Goal: Information Seeking & Learning: Learn about a topic

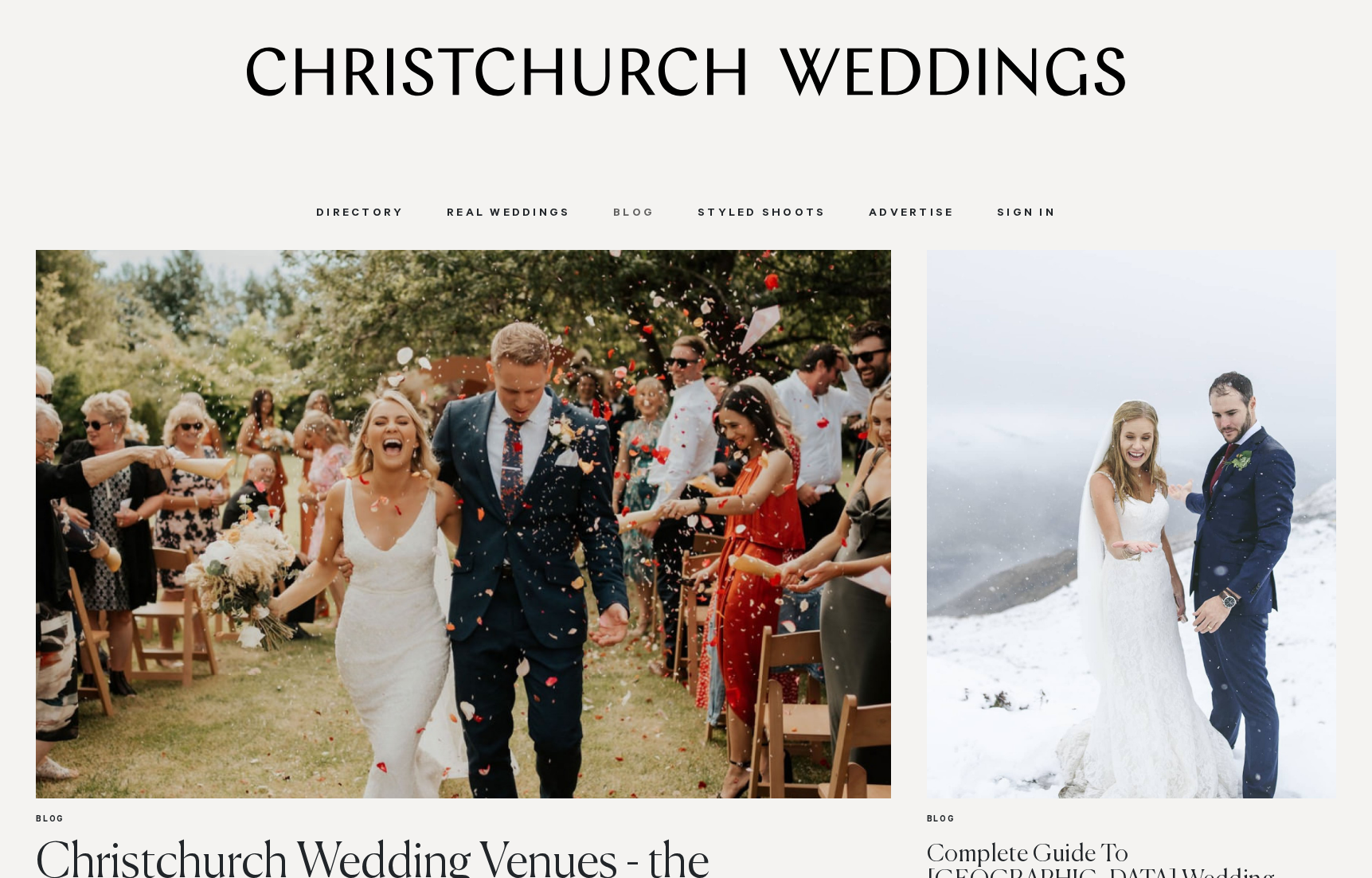
click at [649, 210] on link "Blog" at bounding box center [634, 213] width 84 height 15
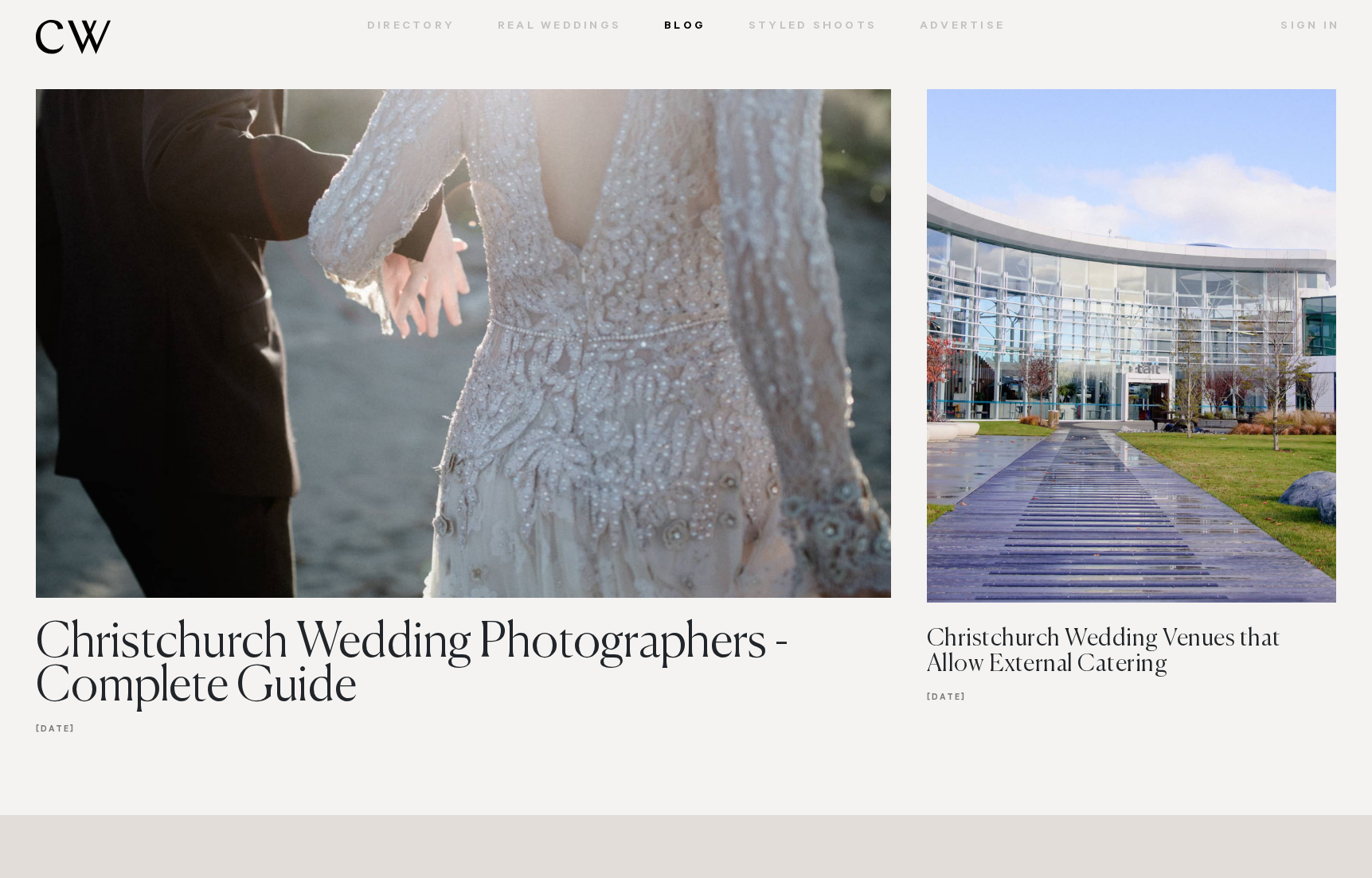
scroll to position [2147, 0]
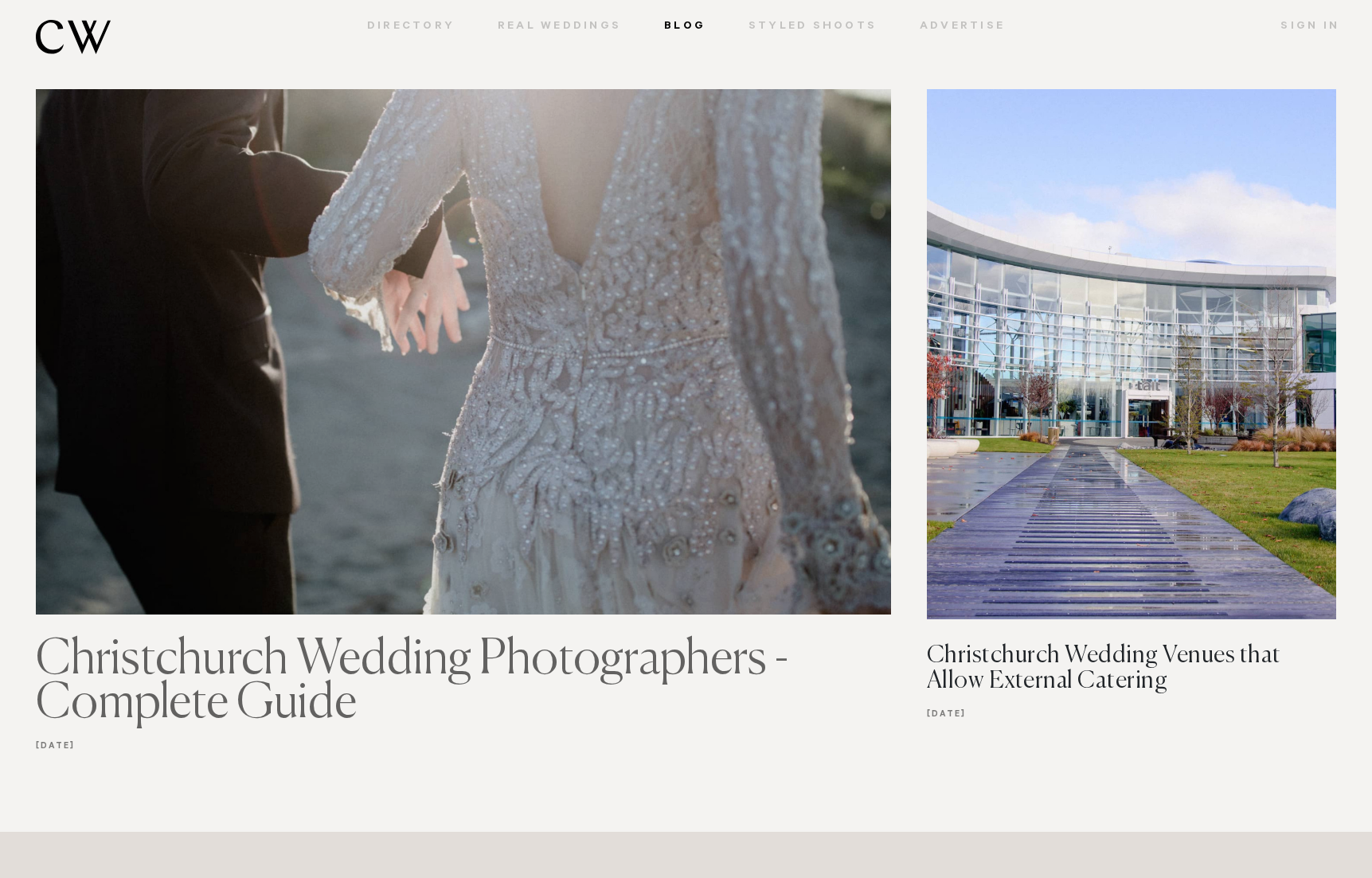
click at [699, 300] on img at bounding box center [463, 338] width 855 height 553
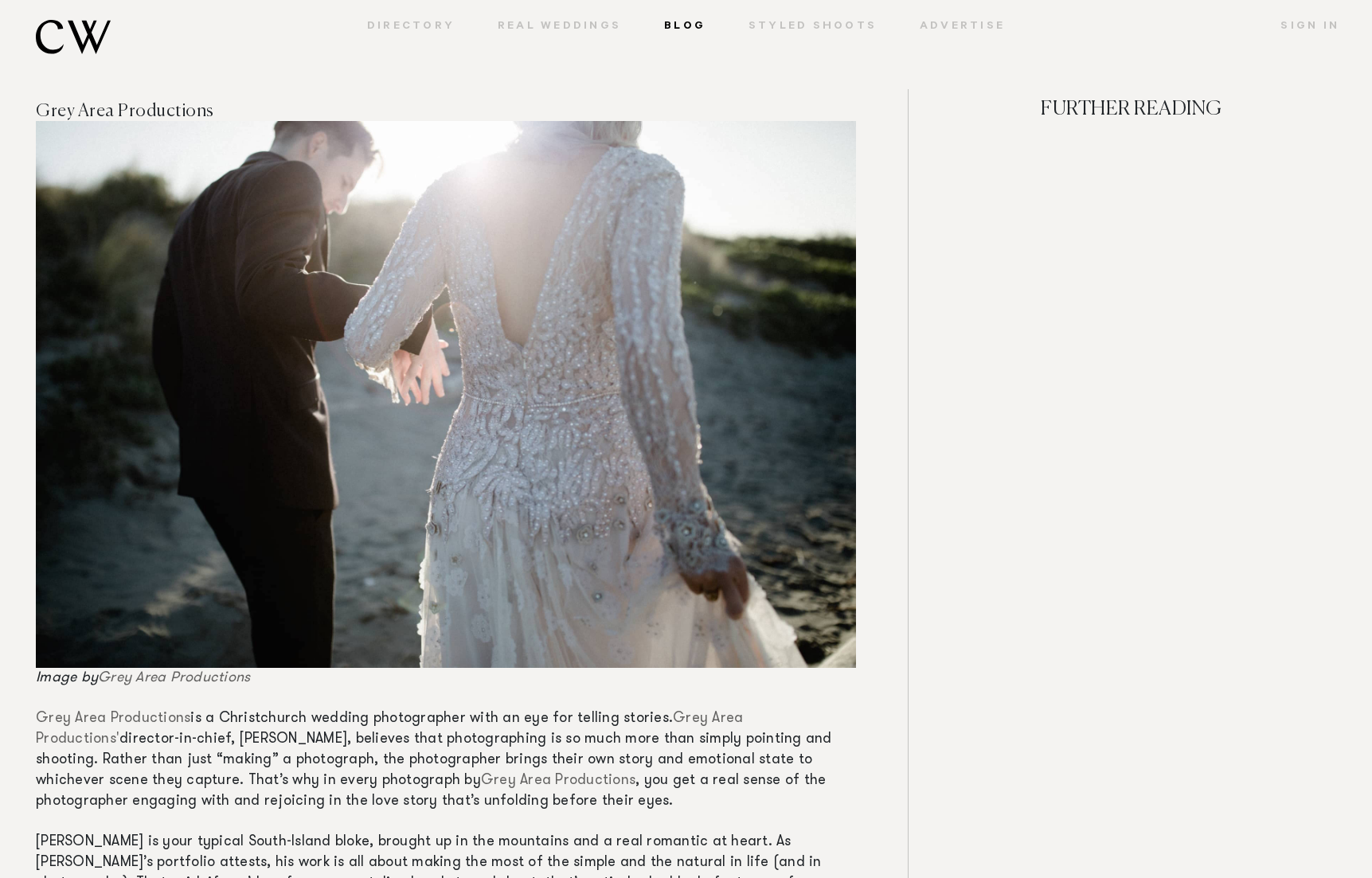
scroll to position [1152, 0]
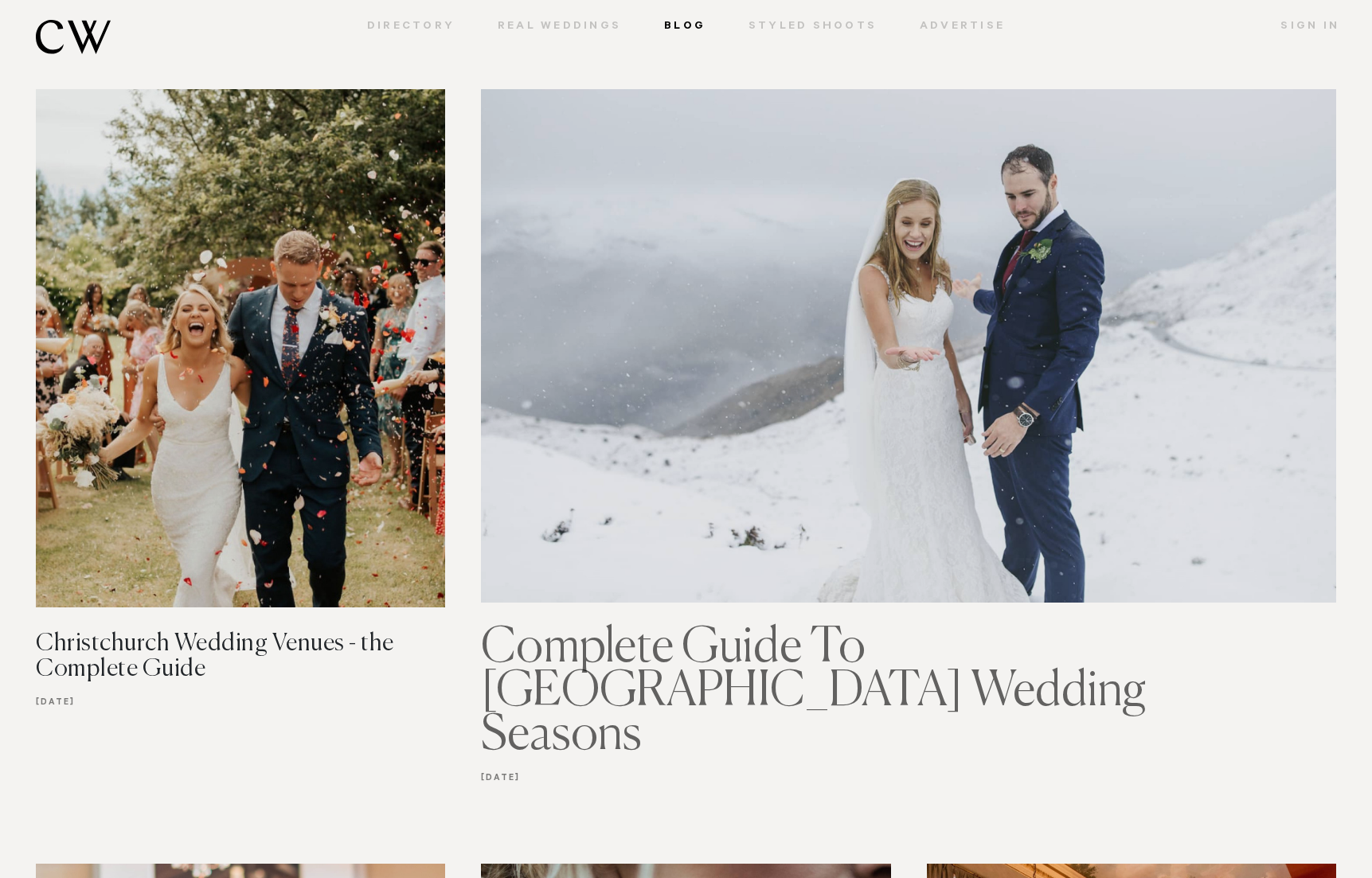
scroll to position [677, 0]
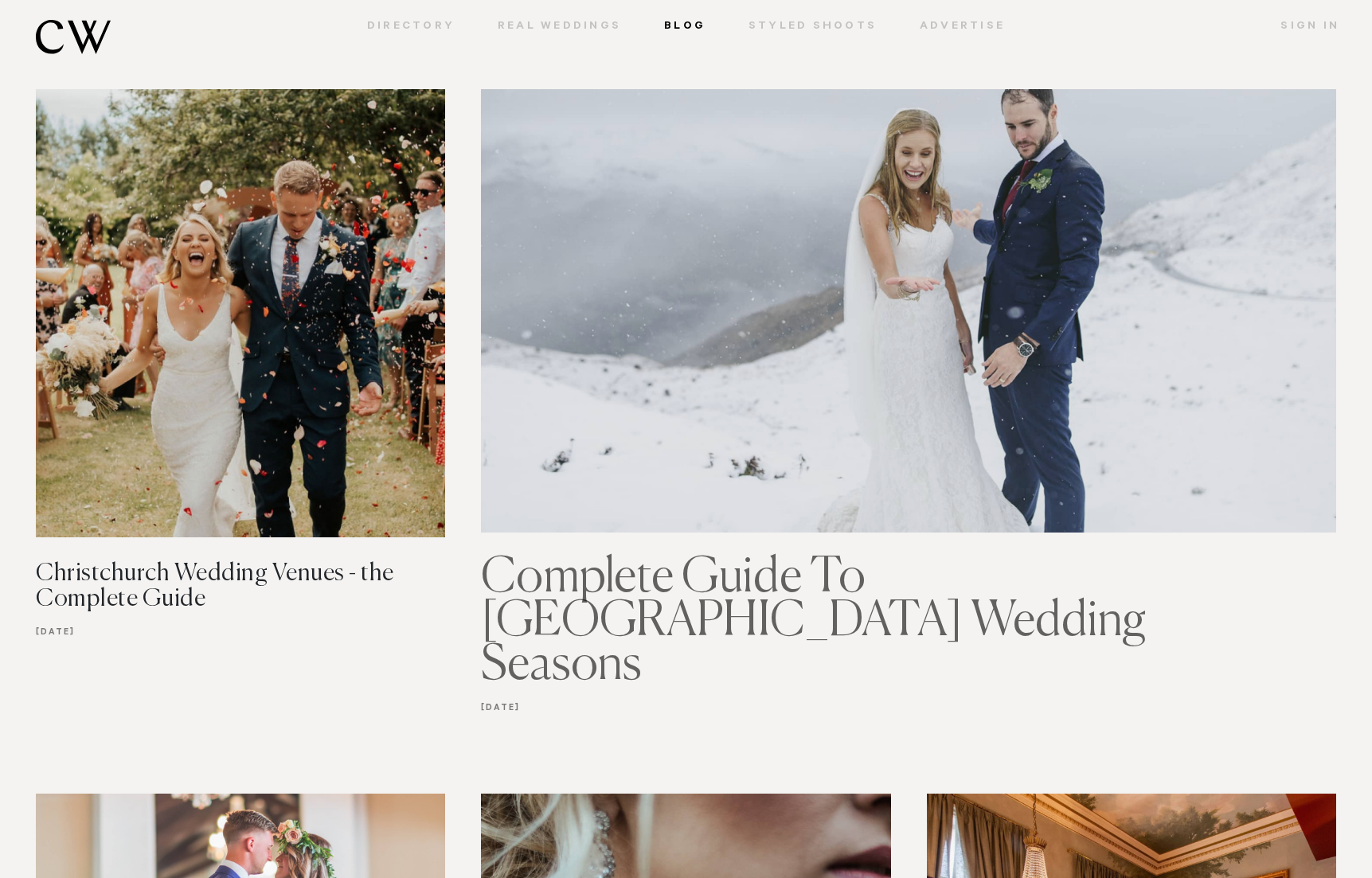
click at [544, 385] on img at bounding box center [908, 257] width 855 height 553
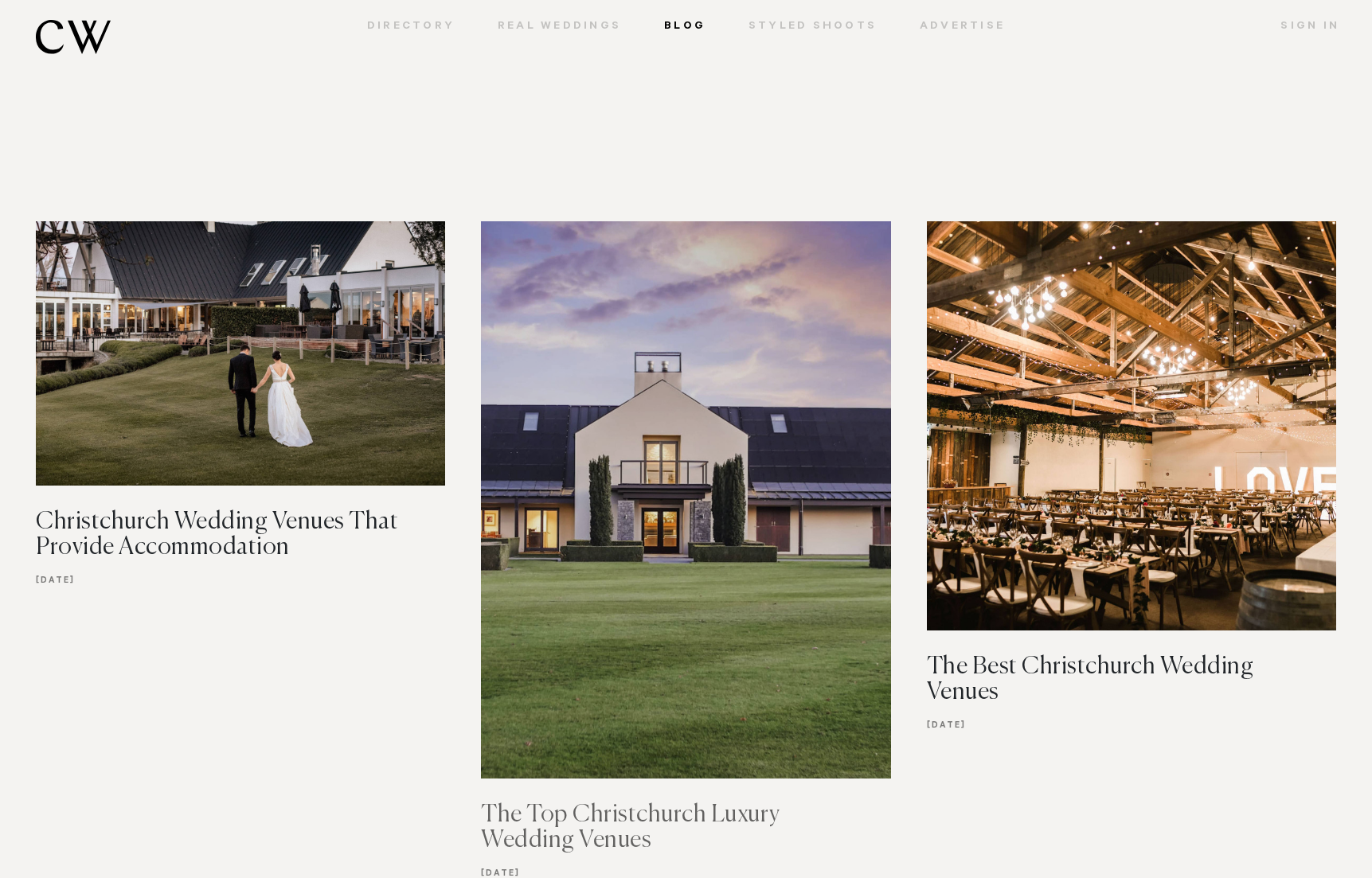
scroll to position [3984, 0]
